Goal: Obtain resource: Download file/media

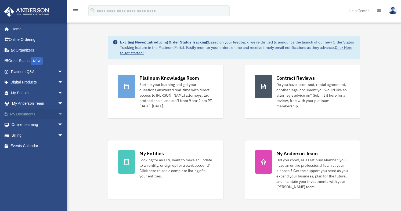
click at [32, 115] on link "My Documents arrow_drop_down" at bounding box center [37, 114] width 67 height 11
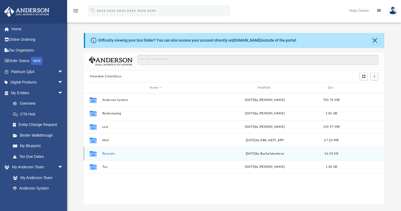
scroll to position [118, 296]
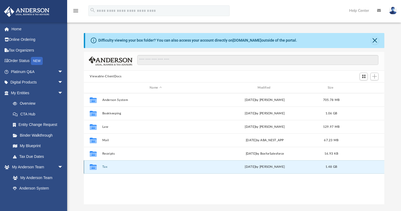
click at [107, 167] on button "Tax" at bounding box center [155, 167] width 107 height 3
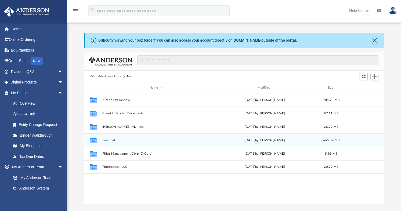
click at [106, 140] on button "Personal" at bounding box center [155, 140] width 107 height 3
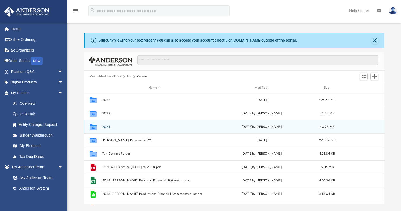
click at [106, 127] on button "2024" at bounding box center [154, 126] width 105 height 3
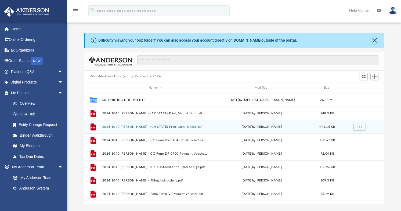
click at [112, 126] on button "2024 1040 [PERSON_NAME] - (CA STATE) Print, Sign, & Mail.pdf" at bounding box center [154, 126] width 105 height 3
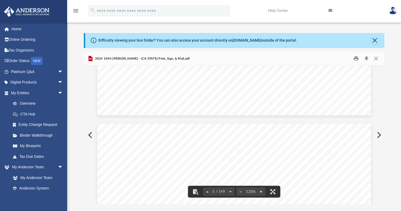
scroll to position [699, 0]
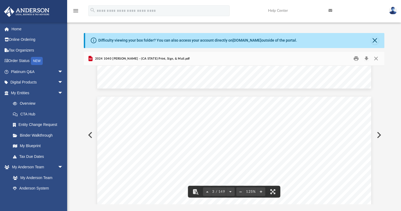
click at [210, 145] on span "your" at bounding box center [212, 143] width 6 height 3
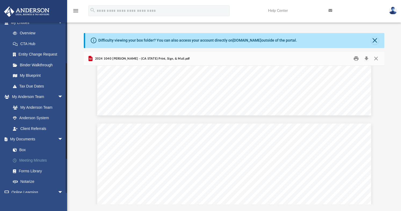
scroll to position [81, 0]
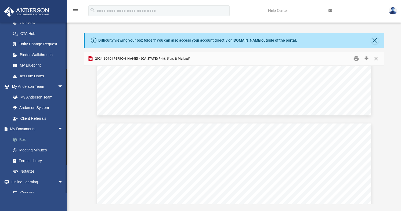
click at [24, 138] on link "Box" at bounding box center [40, 139] width 64 height 11
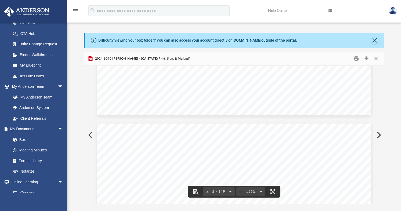
click at [375, 59] on button "Close" at bounding box center [376, 59] width 10 height 8
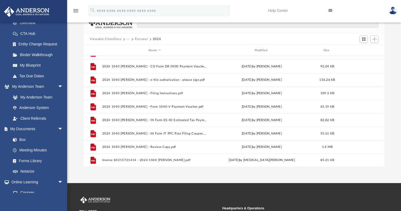
scroll to position [54, 0]
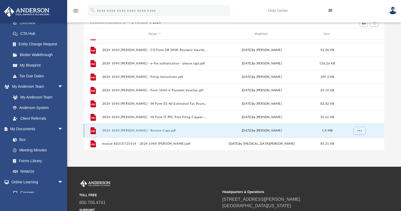
click at [152, 132] on button "2024 1040 [PERSON_NAME] - Review Copy.pdf" at bounding box center [154, 130] width 105 height 3
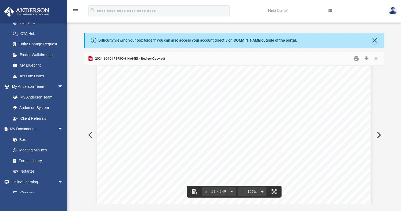
scroll to position [3709, 0]
click at [378, 57] on button "Close" at bounding box center [376, 59] width 10 height 8
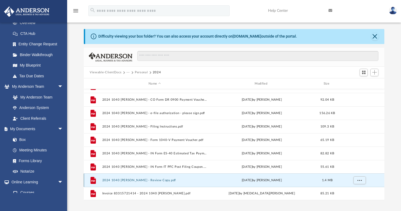
scroll to position [54, 0]
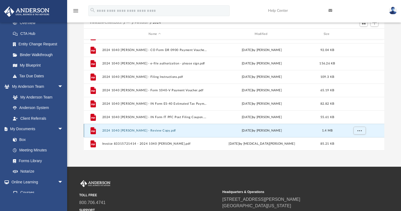
click at [150, 131] on button "2024 1040 [PERSON_NAME] - Review Copy.pdf" at bounding box center [154, 130] width 105 height 3
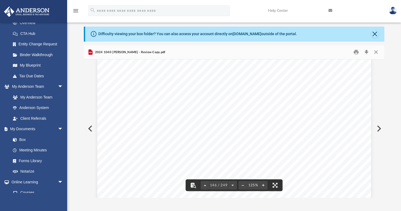
scroll to position [0, 0]
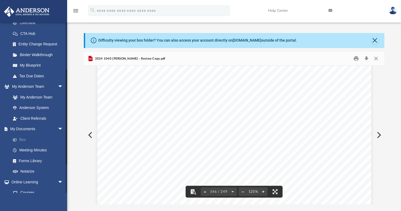
click at [21, 140] on link "Box" at bounding box center [40, 139] width 64 height 11
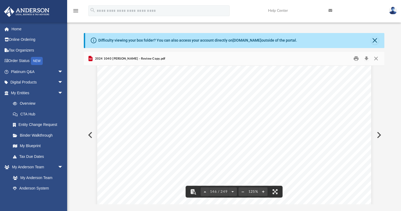
scroll to position [49782, 0]
click at [377, 60] on button "Close" at bounding box center [376, 59] width 10 height 8
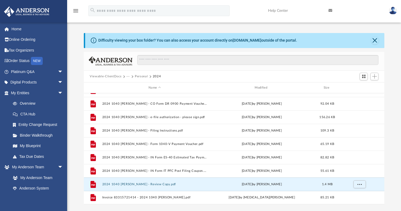
click at [142, 76] on button "Personal" at bounding box center [141, 76] width 13 height 5
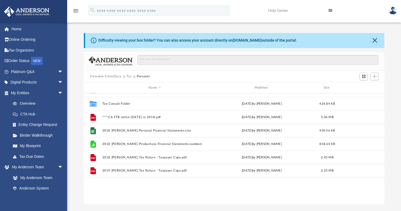
scroll to position [0, 0]
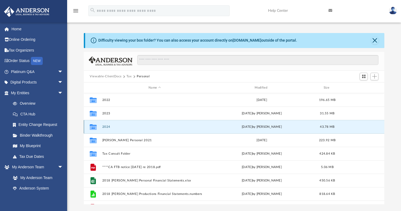
click at [104, 127] on button "2024" at bounding box center [154, 126] width 105 height 3
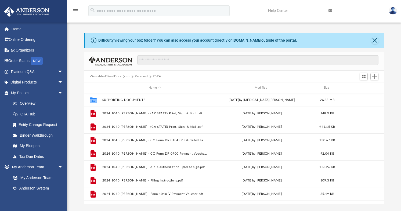
click at [113, 77] on button "Viewable-ClientDocs" at bounding box center [106, 76] width 32 height 5
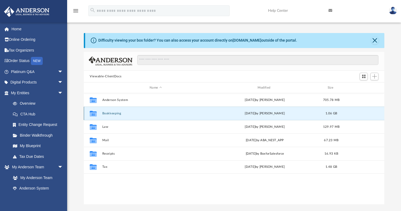
click at [117, 113] on button "Bookkeeping" at bounding box center [155, 113] width 107 height 3
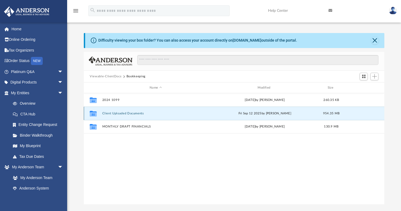
click at [116, 113] on button "Client Uploaded Documents" at bounding box center [155, 113] width 107 height 3
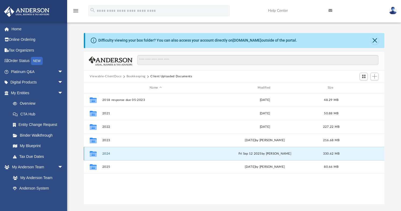
click at [115, 153] on button "2024" at bounding box center [155, 153] width 107 height 3
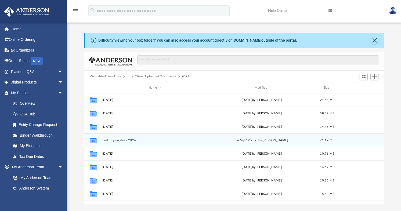
click at [119, 139] on button "End of year docs 2024" at bounding box center [154, 140] width 105 height 3
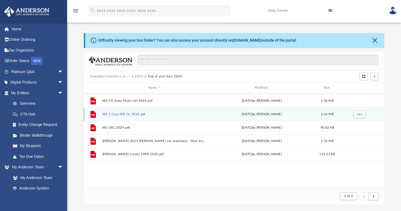
scroll to position [443, 0]
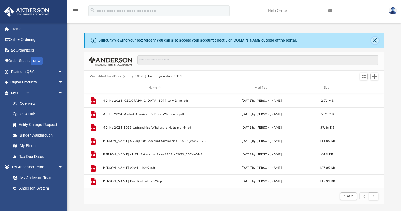
click at [374, 41] on button "Close" at bounding box center [375, 41] width 8 height 8
